Goal: Contribute content: Add original content to the website for others to see

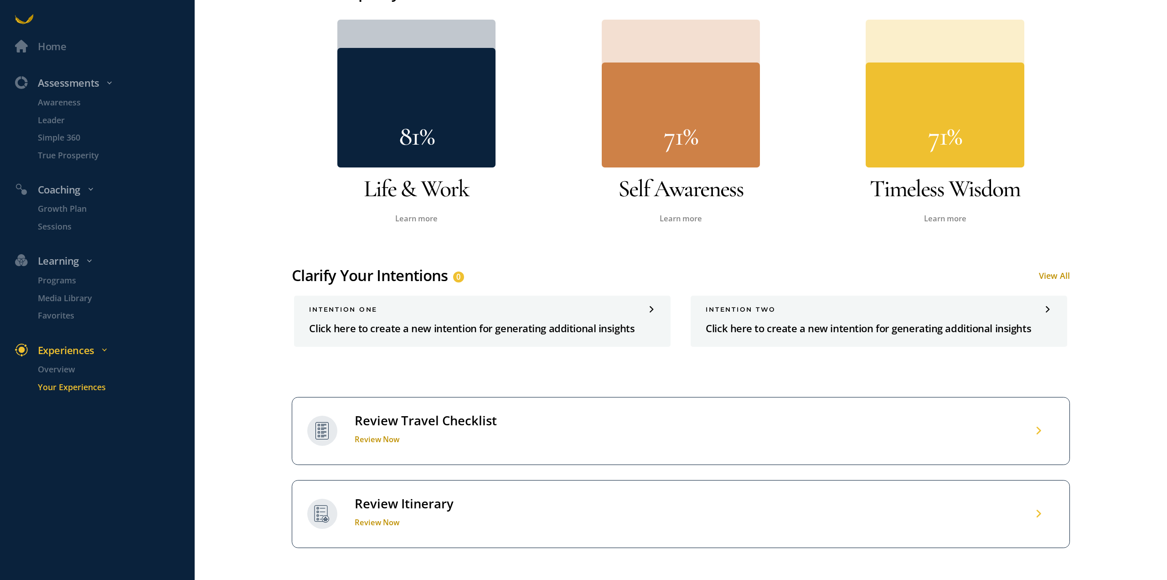
scroll to position [547, 0]
click at [565, 316] on div "INTENTION one Click here to create a new intention for generating additional in…" at bounding box center [482, 320] width 377 height 51
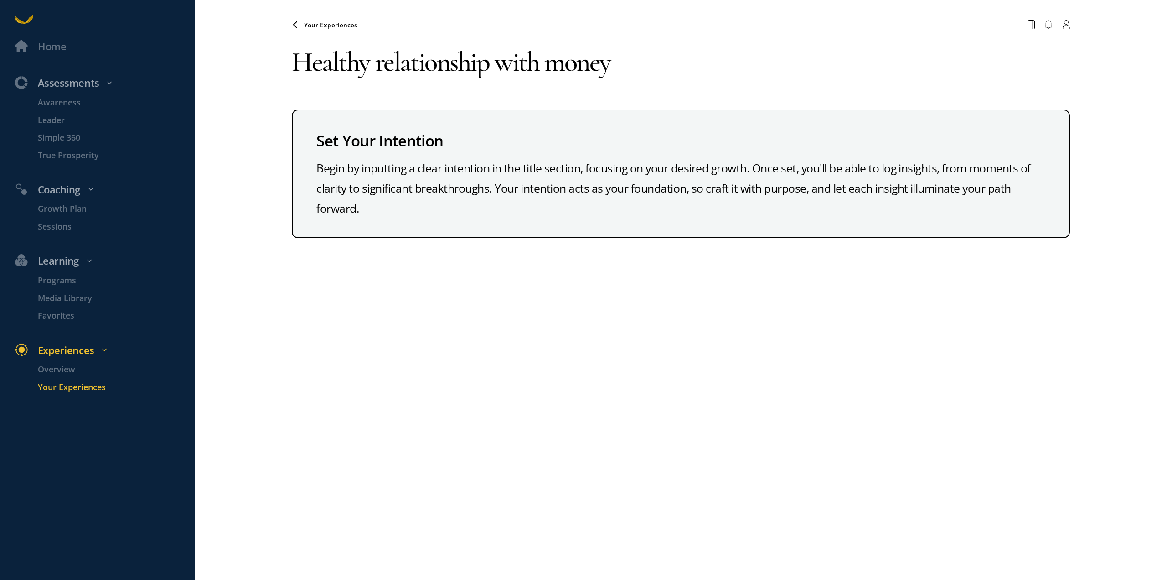
type textarea "Healthy relationship with money"
click at [517, 200] on div "Begin by inputting a clear intention in the title section, focusing on your des…" at bounding box center [680, 188] width 729 height 60
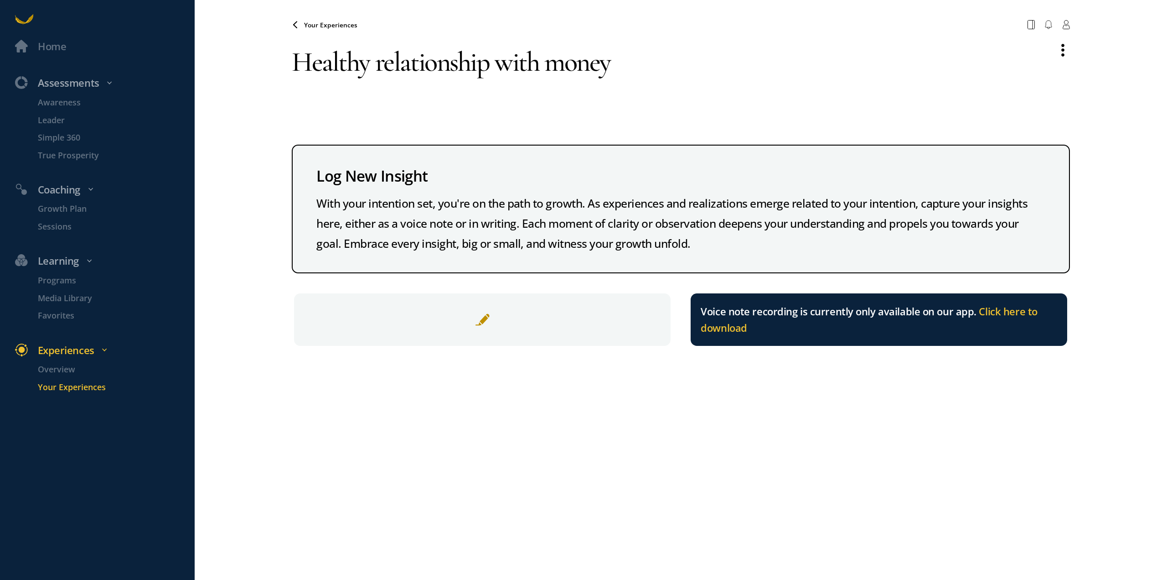
click at [487, 323] on span at bounding box center [482, 319] width 15 height 15
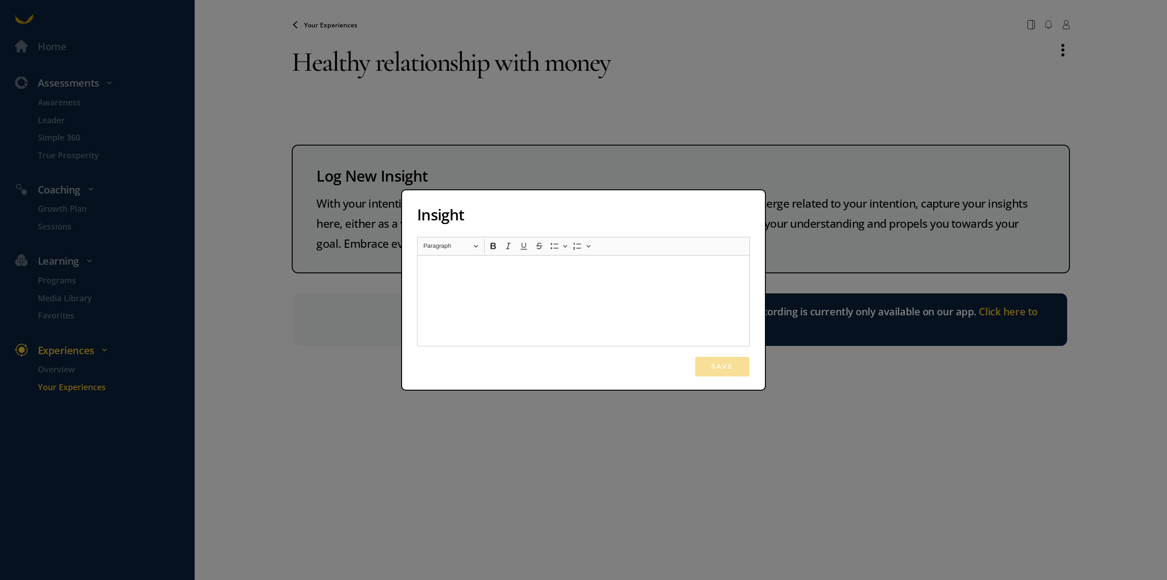
click at [461, 292] on div "Rich Text Editor, main" at bounding box center [583, 300] width 333 height 91
click at [315, 446] on div "Insight Rich Text Editor Heading Paragraph Paragraph Heading 1 Heading 2 Headin…" at bounding box center [583, 290] width 1167 height 580
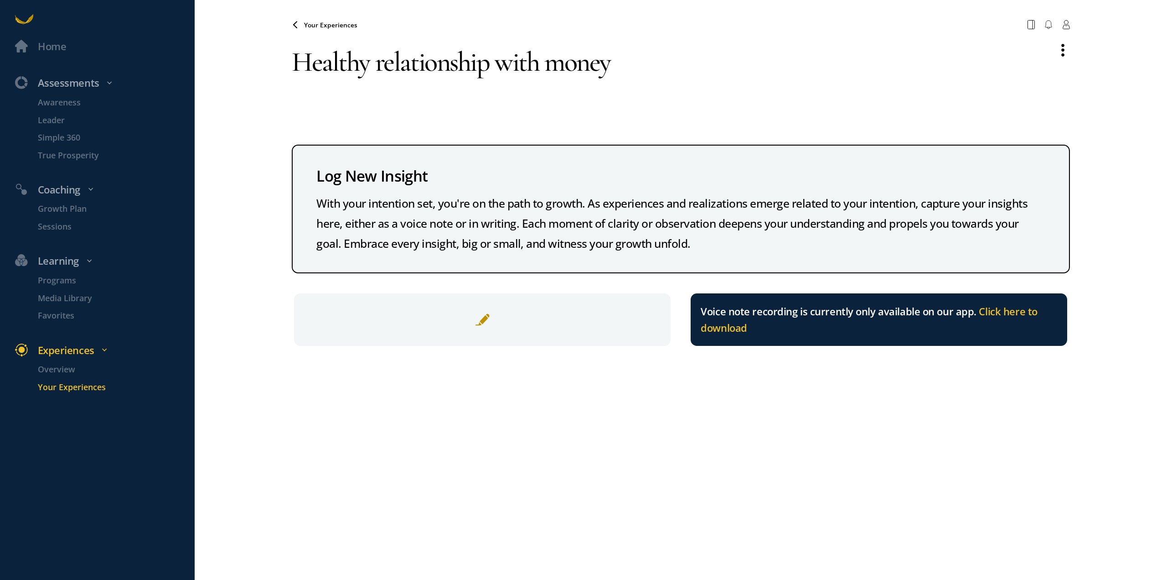
click at [334, 27] on span "Your Experiences" at bounding box center [330, 25] width 53 height 9
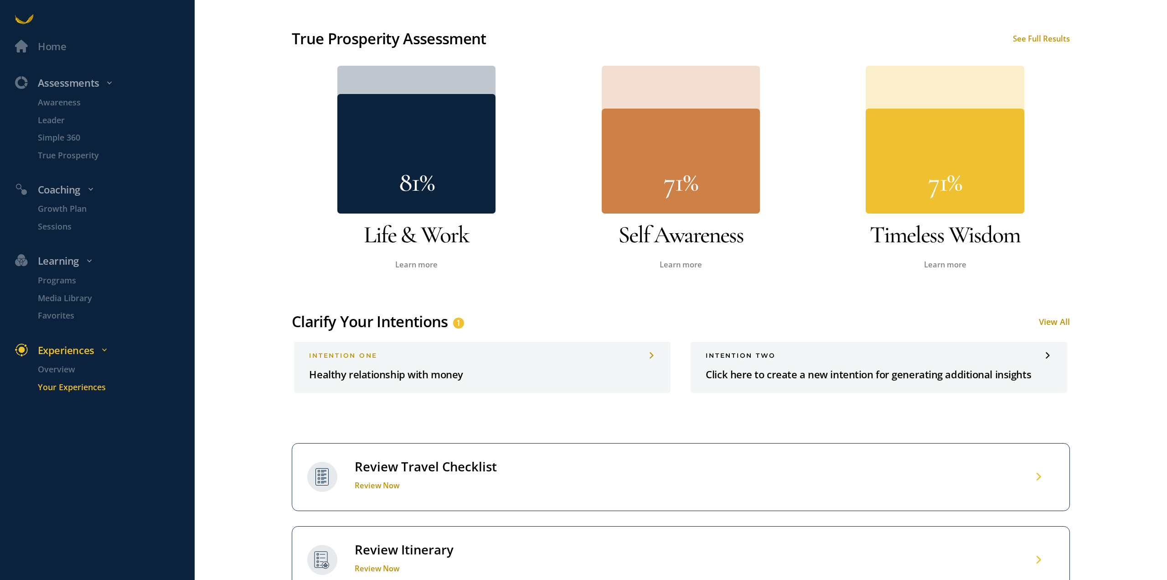
scroll to position [593, 0]
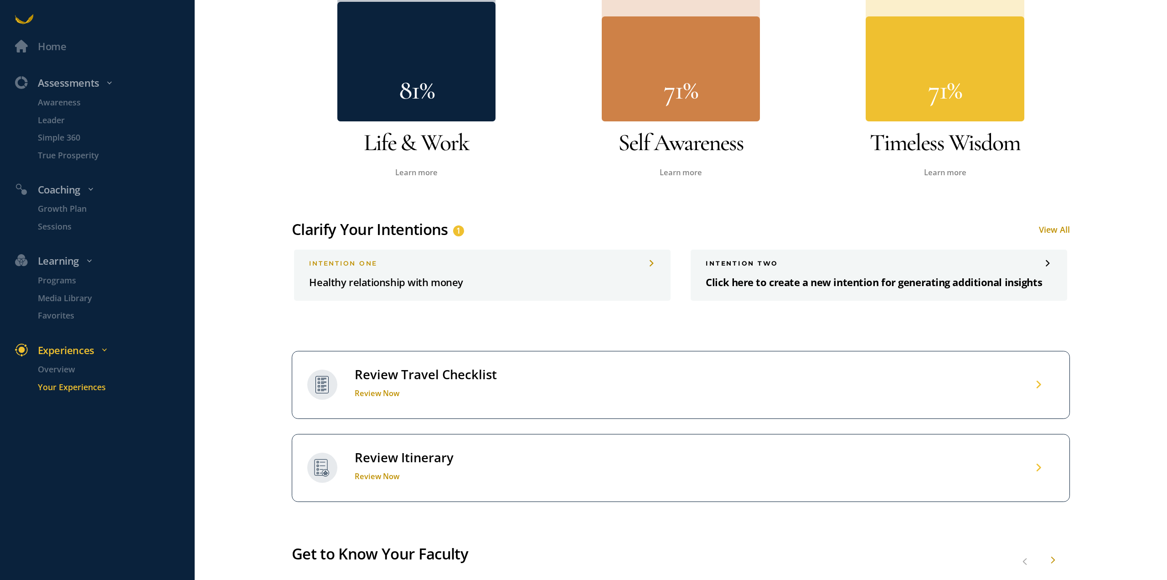
click at [762, 266] on div "INTENTION two Click here to create a new intention for generating additional in…" at bounding box center [879, 274] width 377 height 51
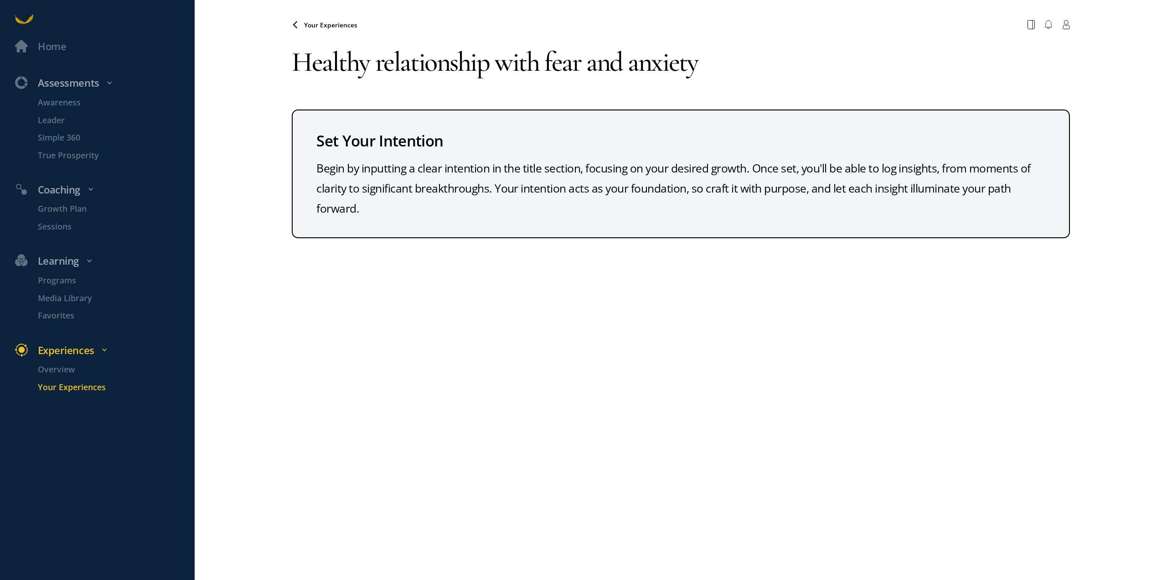
type textarea "Healthy relationship with fear and anxiety"
click at [530, 321] on div "Your Experiences Your browser does not support the audio element. Healthy relat…" at bounding box center [681, 290] width 778 height 580
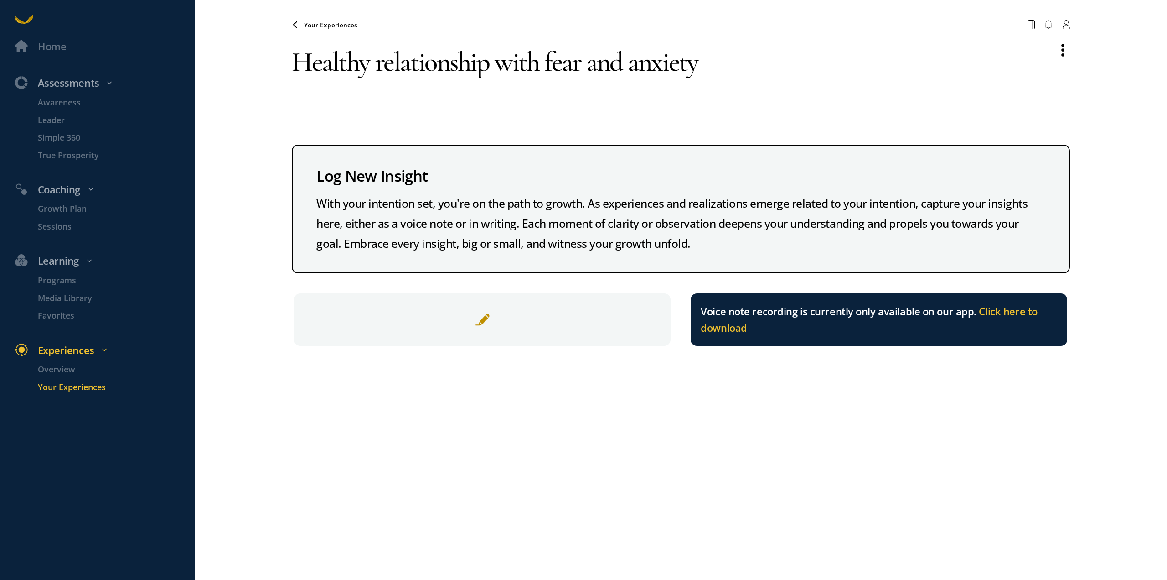
click at [429, 311] on div at bounding box center [482, 319] width 377 height 53
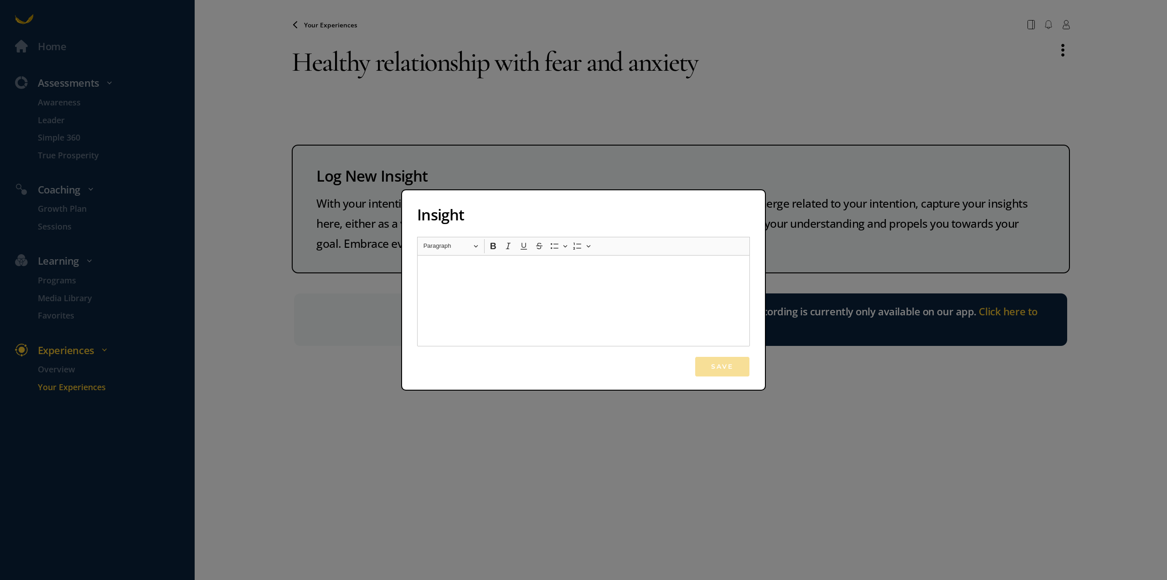
click at [440, 301] on div "Rich Text Editor, main" at bounding box center [583, 300] width 333 height 91
click at [734, 370] on button "Save" at bounding box center [723, 366] width 56 height 21
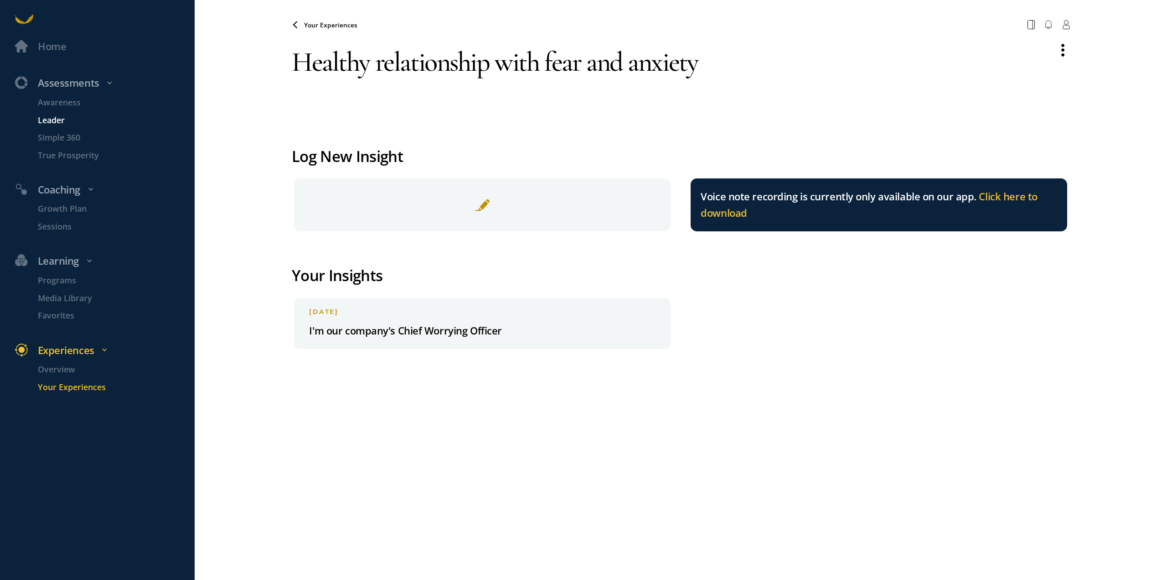
click at [50, 122] on p "Leader" at bounding box center [115, 120] width 155 height 13
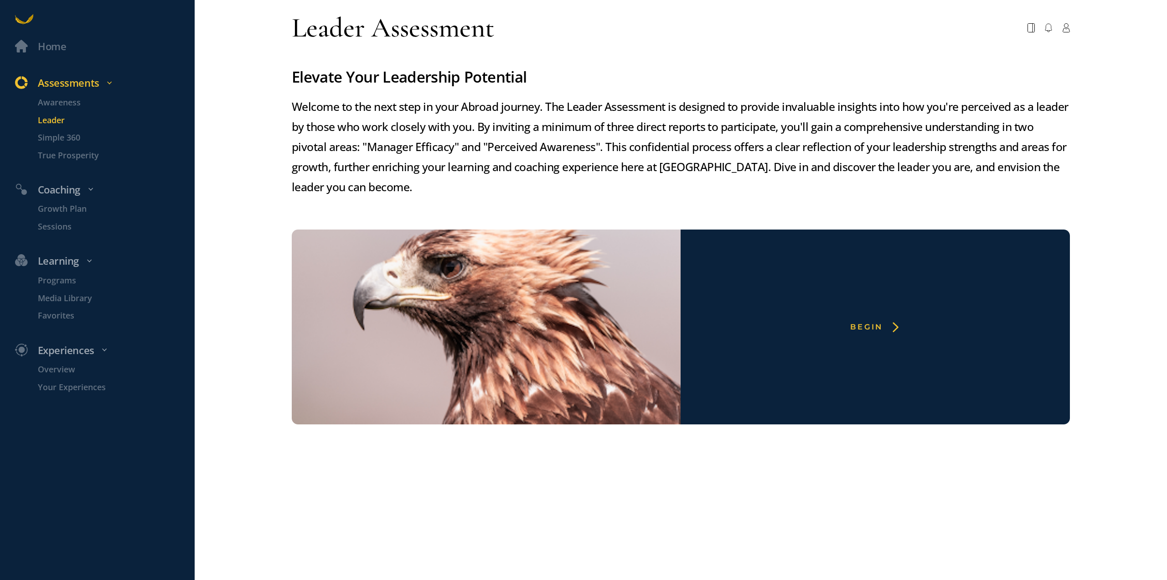
click at [856, 325] on div "Begin" at bounding box center [866, 327] width 33 height 10
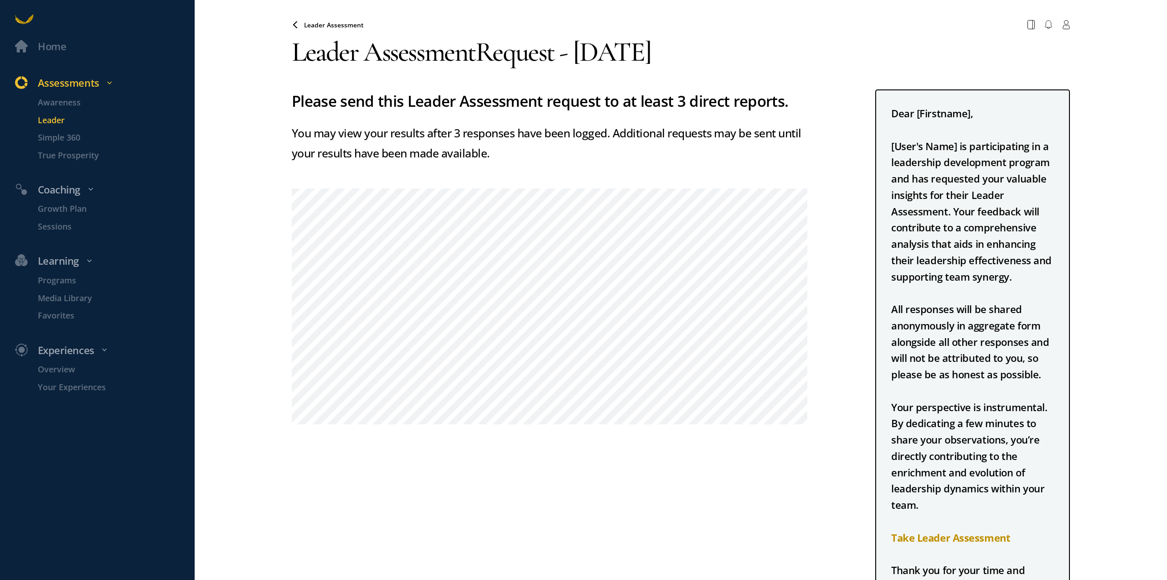
scroll to position [77, 0]
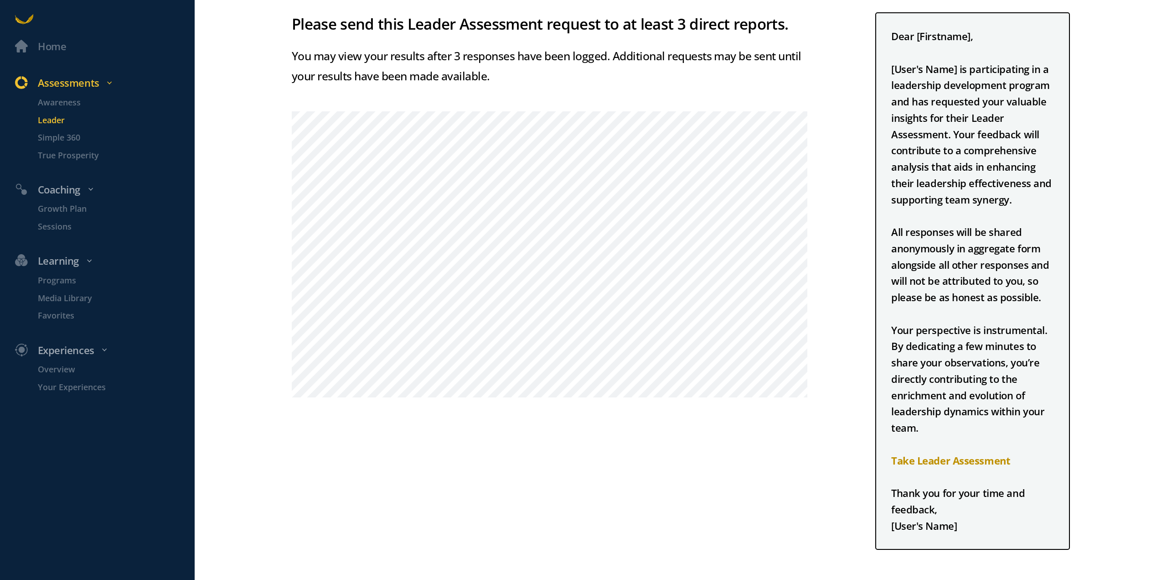
click at [487, 415] on div "Please send this Leader Assessment request to at least 3 direct reports. You ma…" at bounding box center [551, 280] width 519 height 537
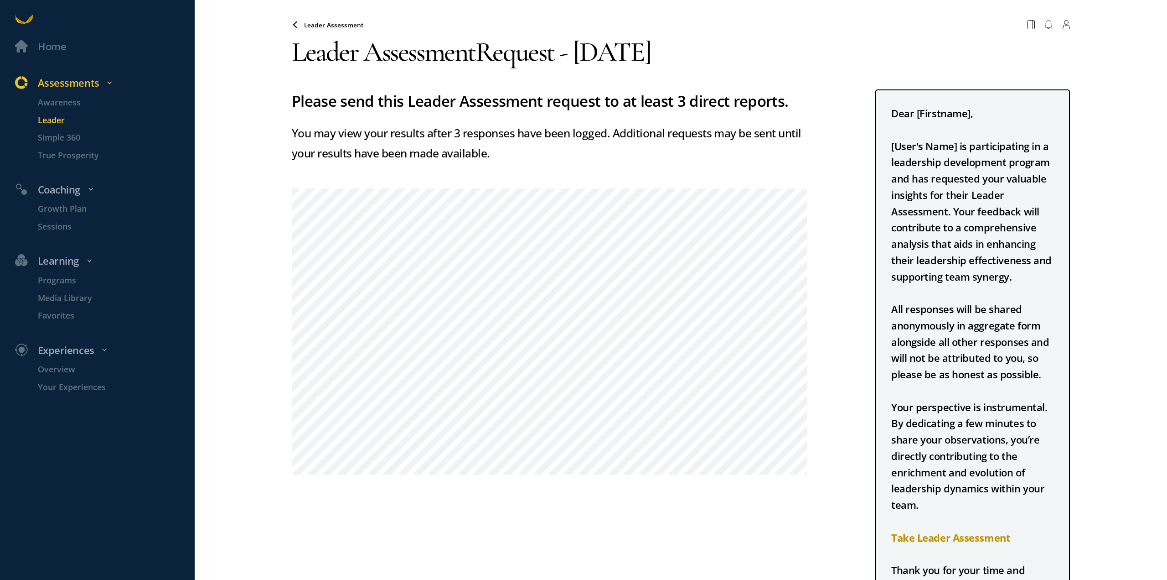
click at [590, 516] on div "Please send this Leader Assessment request to at least 3 direct reports. You ma…" at bounding box center [551, 357] width 519 height 537
